Goal: Task Accomplishment & Management: Manage account settings

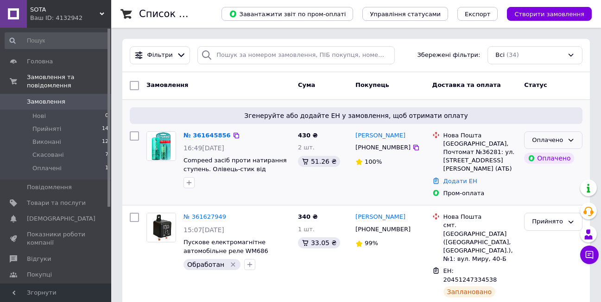
click at [566, 138] on div "Оплачено" at bounding box center [553, 141] width 58 height 18
click at [550, 158] on li "Прийнято" at bounding box center [552, 159] width 57 height 17
click at [248, 83] on div "Замовлення" at bounding box center [218, 85] width 151 height 17
